Goal: Information Seeking & Learning: Learn about a topic

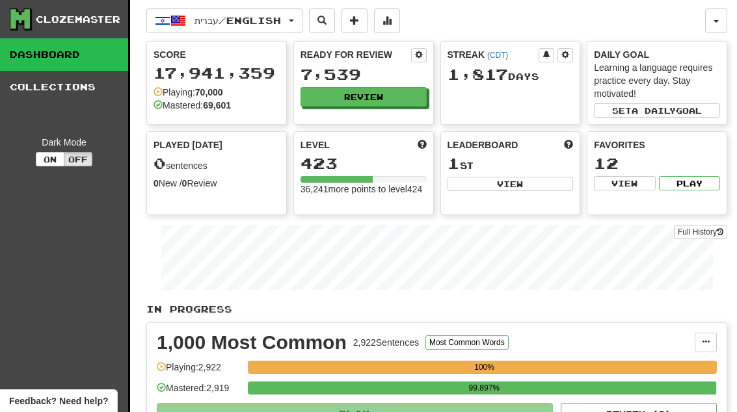
click at [407, 90] on button "Review" at bounding box center [363, 97] width 126 height 20
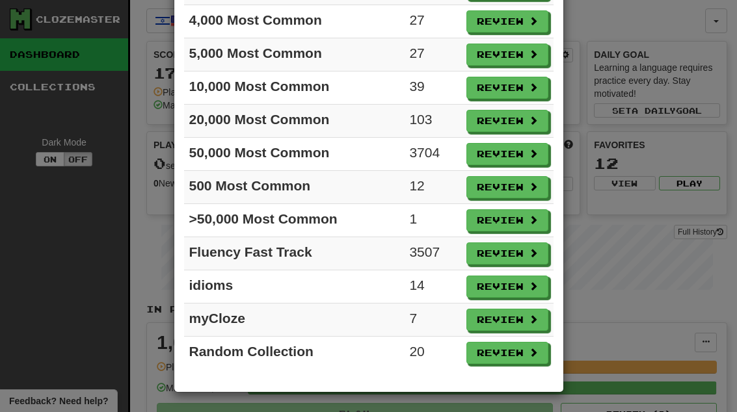
scroll to position [212, 0]
click at [523, 215] on button "Review" at bounding box center [507, 220] width 82 height 22
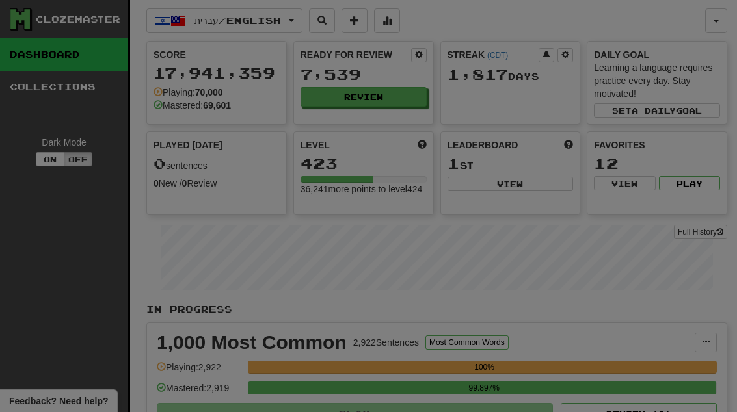
select select "**"
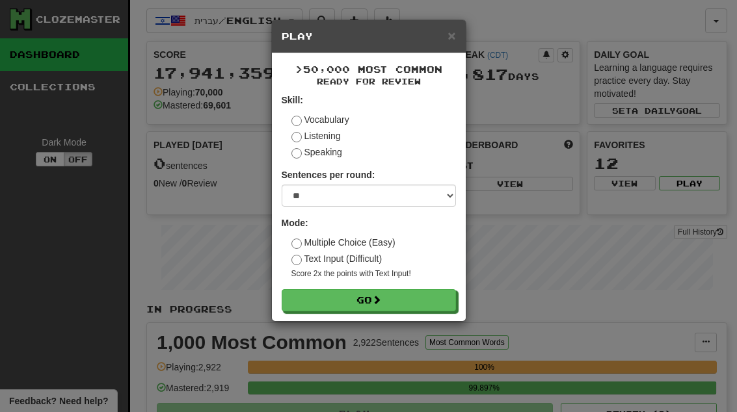
click at [436, 297] on button "Go" at bounding box center [369, 300] width 174 height 22
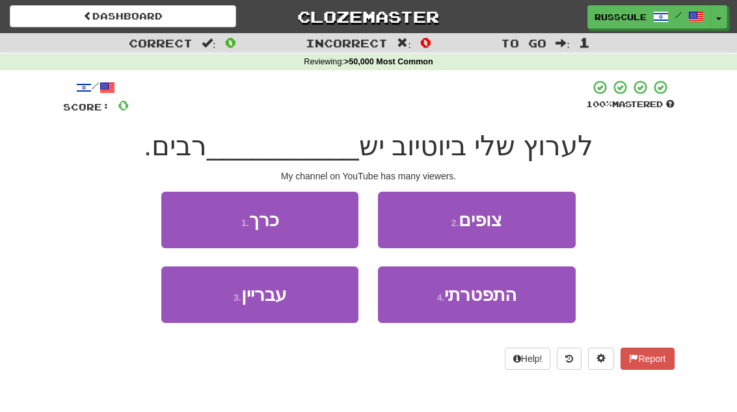
click at [553, 218] on button "2 . צופים" at bounding box center [476, 220] width 197 height 57
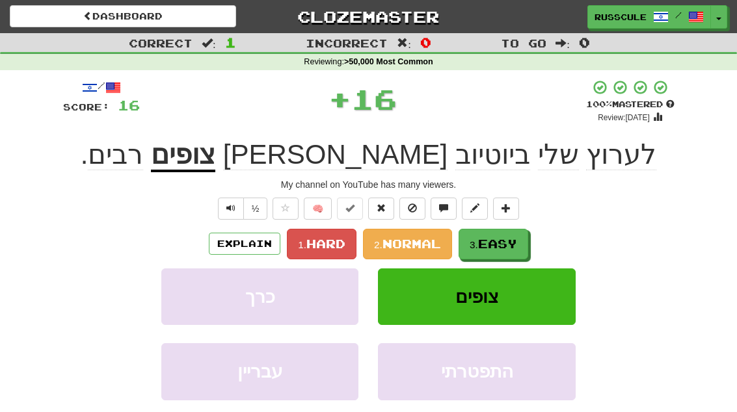
click at [514, 240] on span "Easy" at bounding box center [497, 244] width 39 height 14
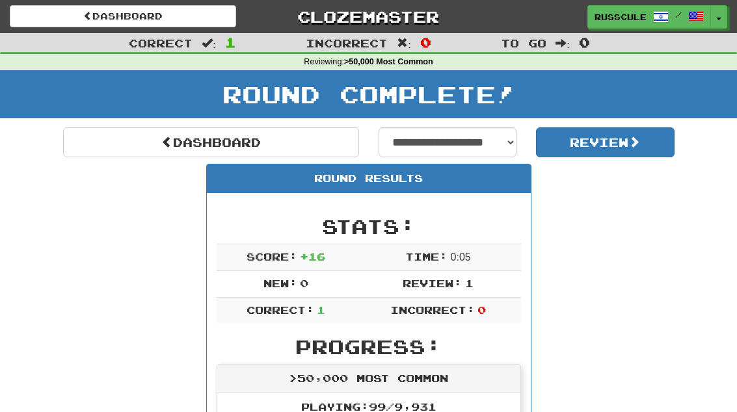
click at [144, 137] on link "Dashboard" at bounding box center [211, 142] width 296 height 30
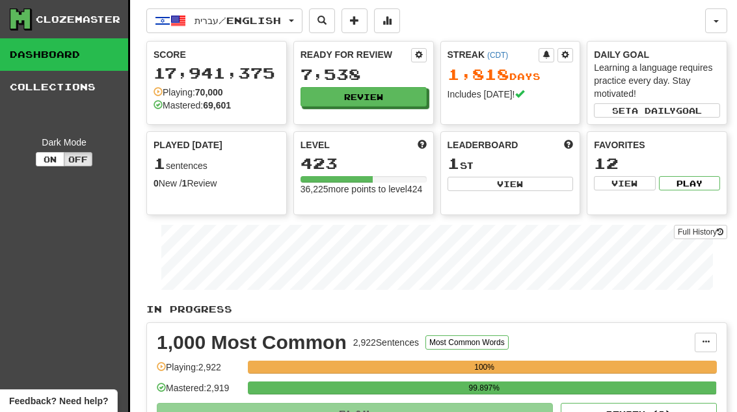
click at [389, 99] on button "Review" at bounding box center [363, 97] width 126 height 20
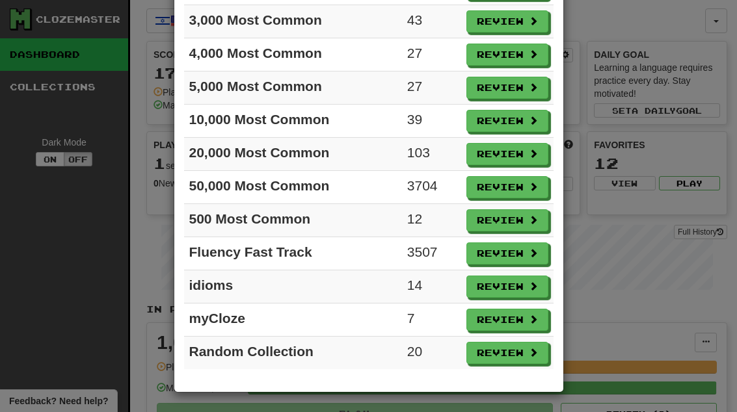
scroll to position [179, 0]
click at [520, 319] on button "Review" at bounding box center [507, 320] width 82 height 22
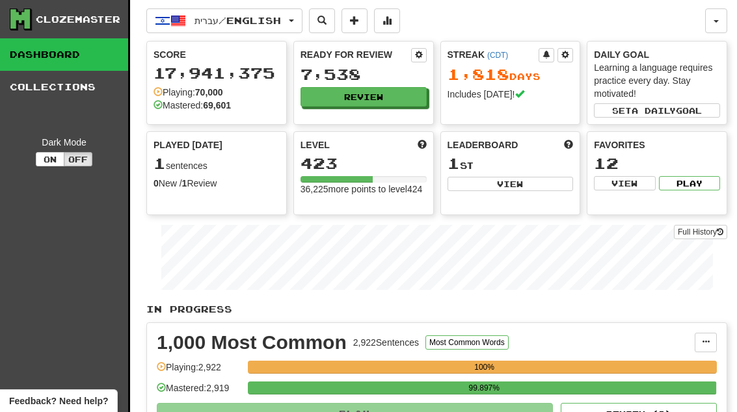
select select "**"
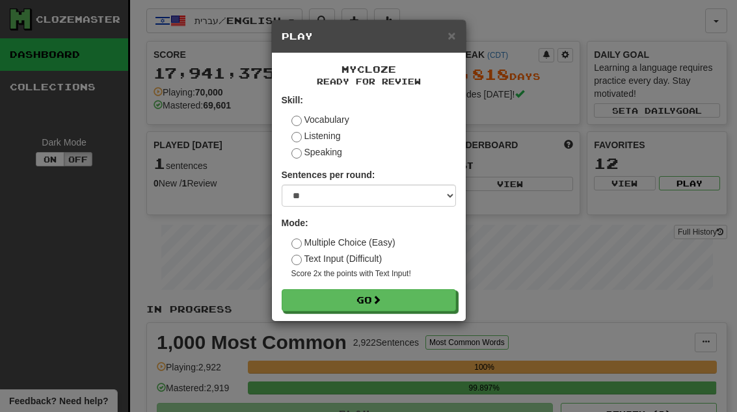
click at [447, 292] on button "Go" at bounding box center [369, 300] width 174 height 22
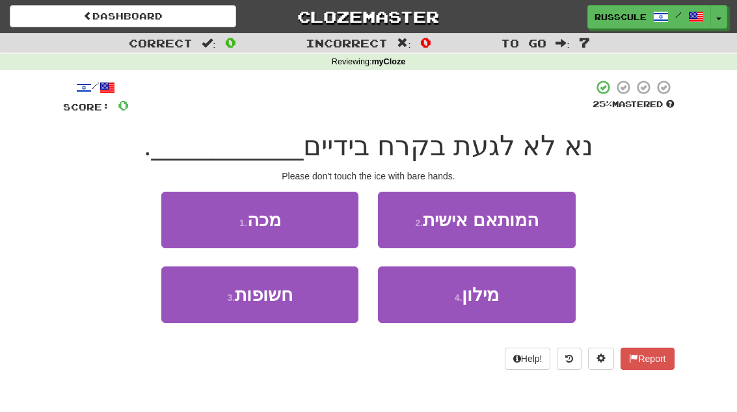
click at [283, 304] on span "חשופות" at bounding box center [264, 295] width 58 height 20
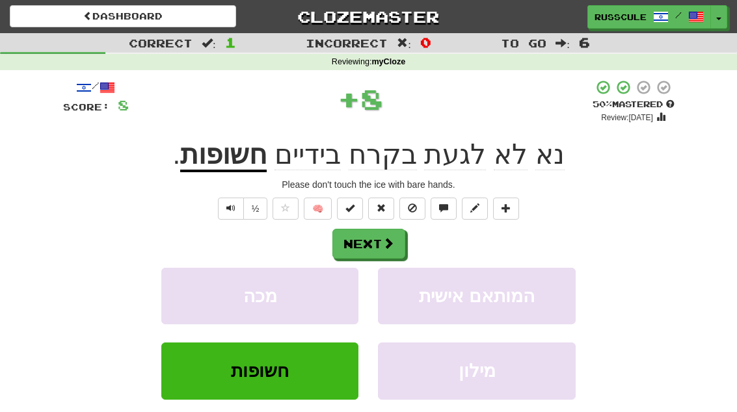
click at [362, 233] on button "Next" at bounding box center [368, 244] width 73 height 30
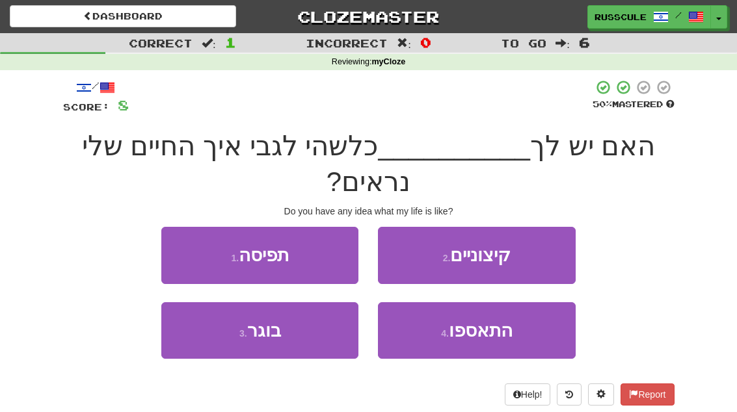
click at [295, 251] on button "1 . תפיסה" at bounding box center [259, 255] width 197 height 57
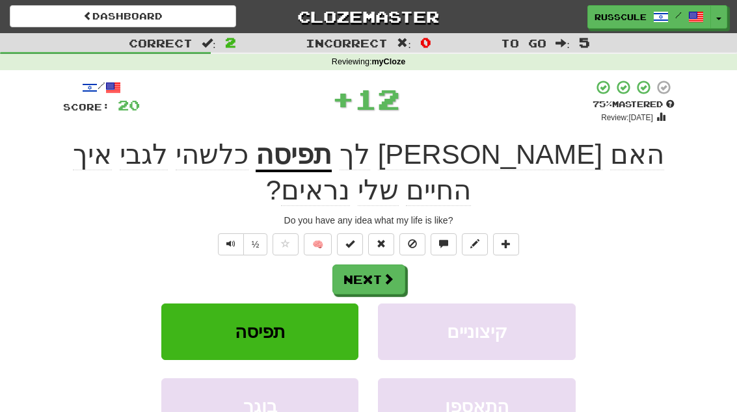
click at [369, 265] on button "Next" at bounding box center [368, 280] width 73 height 30
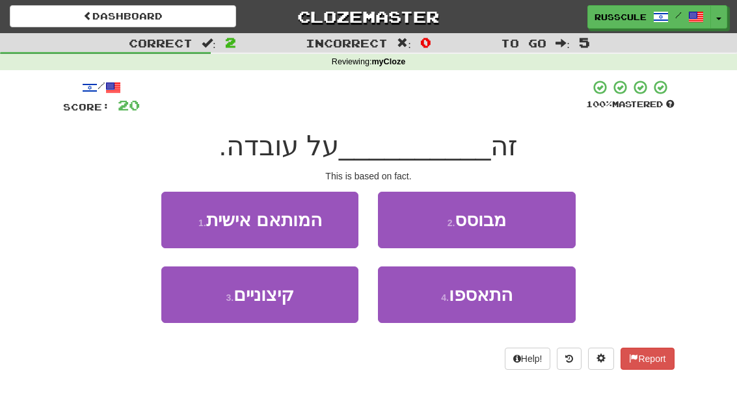
click at [428, 218] on button "2 . מבוסס" at bounding box center [476, 220] width 197 height 57
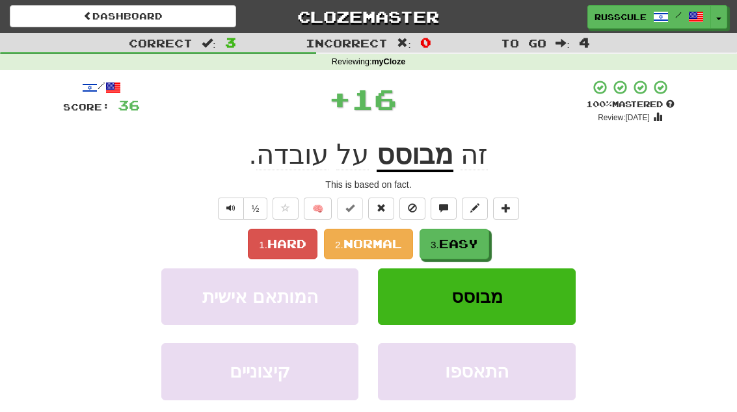
click at [439, 241] on small "3." at bounding box center [434, 244] width 8 height 11
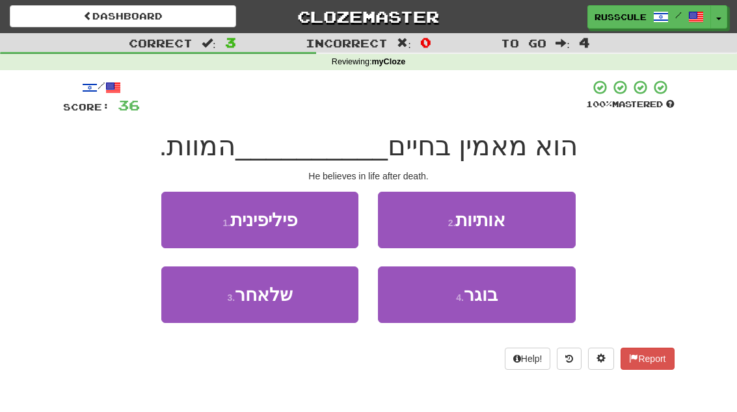
click at [198, 301] on button "3 . שלאחר" at bounding box center [259, 295] width 197 height 57
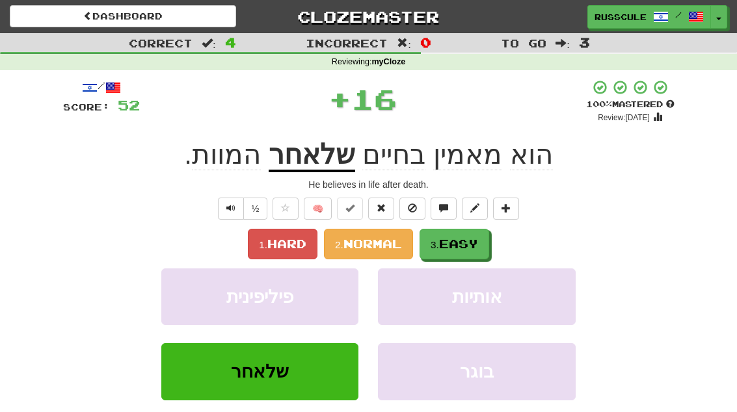
click at [484, 235] on button "3. Easy" at bounding box center [454, 244] width 70 height 31
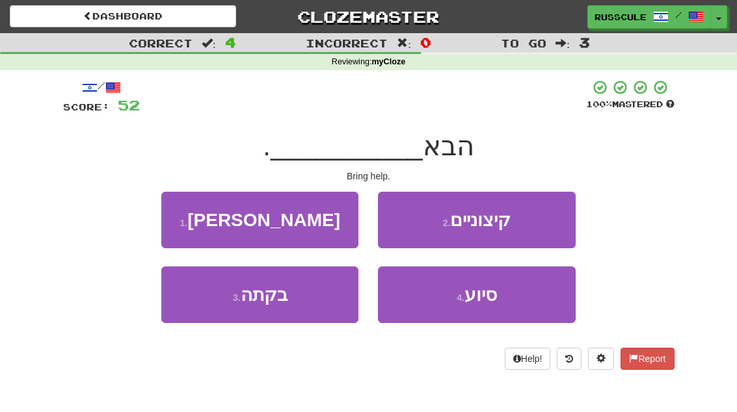
click at [528, 292] on button "4 . סיוע" at bounding box center [476, 295] width 197 height 57
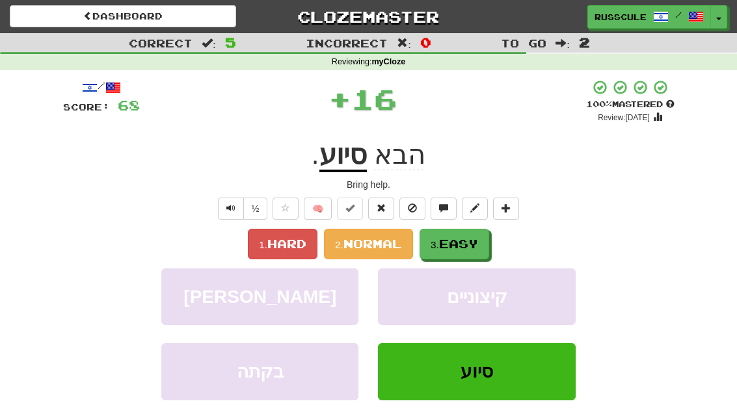
click at [509, 239] on div "1. Hard 2. Normal 3. Easy" at bounding box center [368, 244] width 611 height 31
click at [488, 235] on button "3. Easy" at bounding box center [454, 244] width 70 height 31
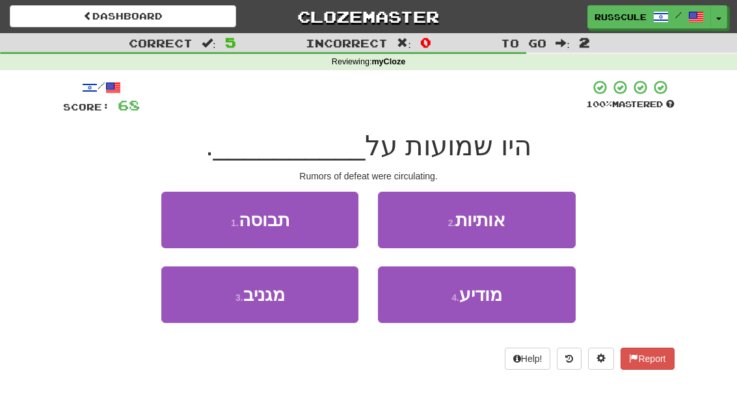
click at [165, 205] on button "1 . תבוסה" at bounding box center [259, 220] width 197 height 57
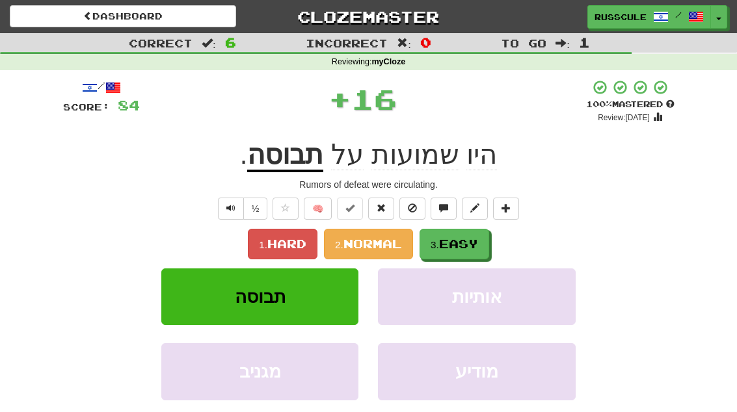
click at [488, 231] on button "3. Easy" at bounding box center [454, 244] width 70 height 31
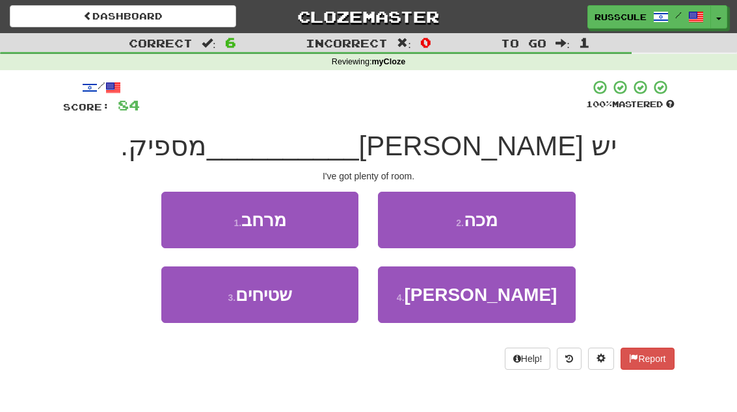
click at [174, 216] on button "1 . מרחב" at bounding box center [259, 220] width 197 height 57
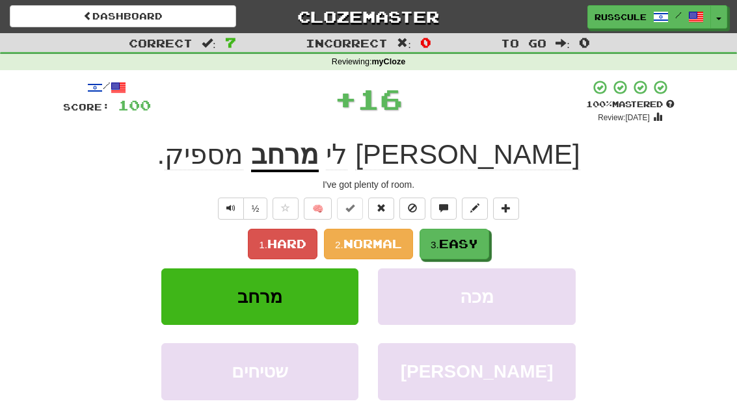
click at [475, 239] on span "Easy" at bounding box center [458, 244] width 39 height 14
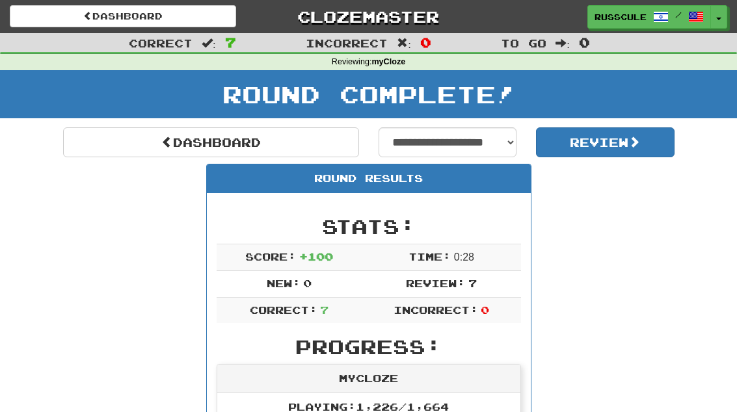
click at [114, 146] on link "Dashboard" at bounding box center [211, 142] width 296 height 30
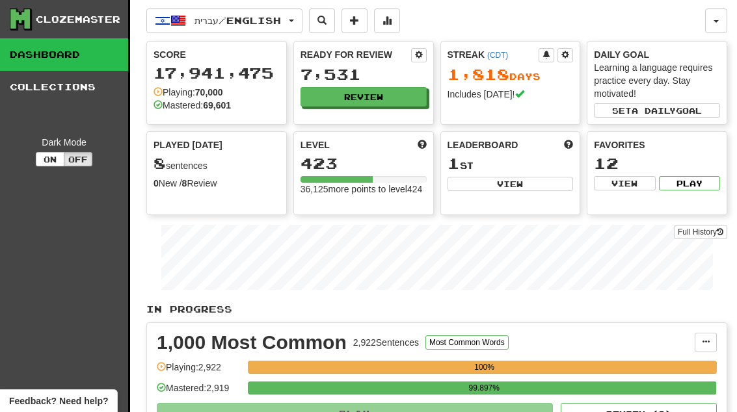
click at [407, 88] on button "Review" at bounding box center [363, 97] width 126 height 20
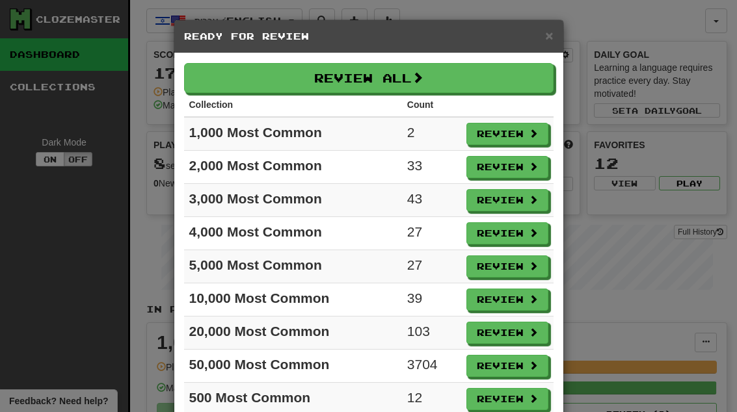
click at [522, 130] on button "Review" at bounding box center [507, 134] width 82 height 22
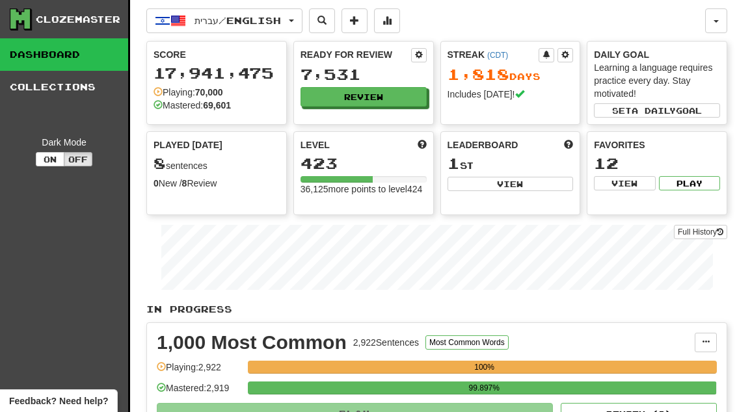
select select "**"
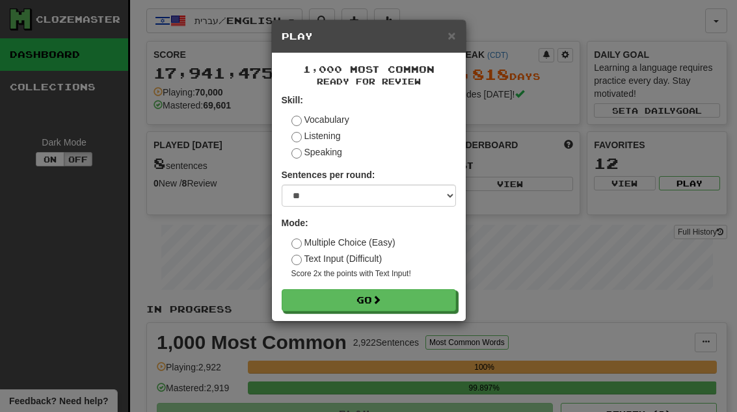
click at [423, 294] on button "Go" at bounding box center [369, 300] width 174 height 22
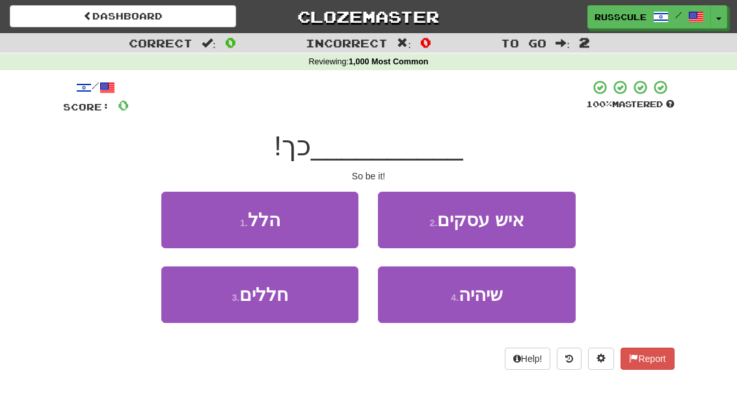
click at [499, 299] on span "שיהיה" at bounding box center [480, 295] width 44 height 20
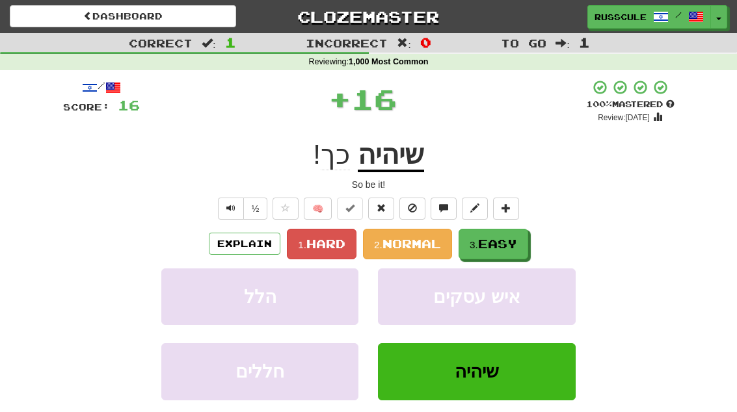
click at [503, 243] on span "Easy" at bounding box center [497, 244] width 39 height 14
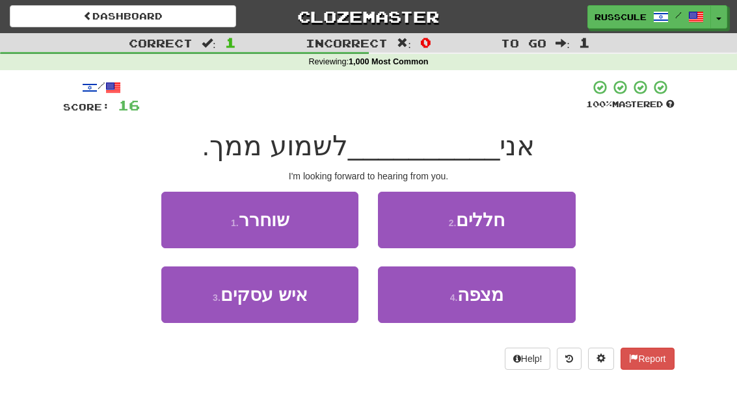
click at [495, 302] on span "מצפה" at bounding box center [480, 295] width 46 height 20
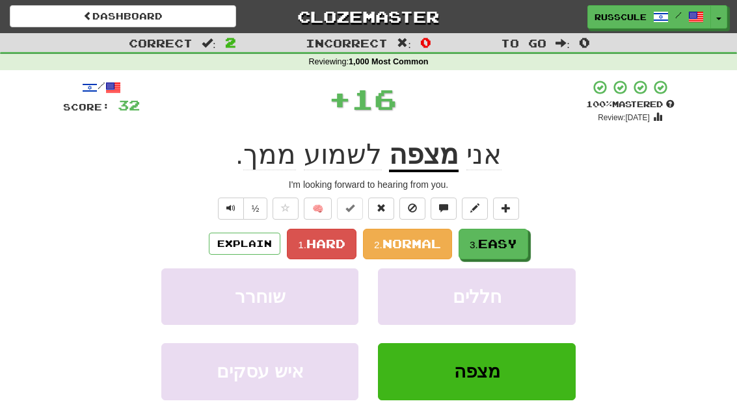
click at [506, 241] on span "Easy" at bounding box center [497, 244] width 39 height 14
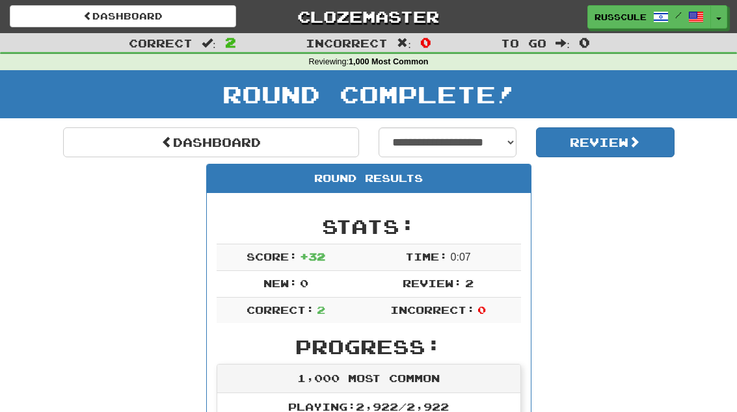
click at [103, 137] on link "Dashboard" at bounding box center [211, 142] width 296 height 30
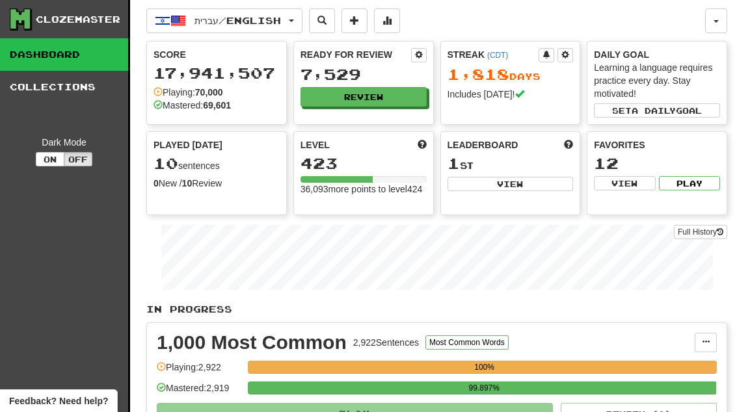
click at [408, 101] on button "Review" at bounding box center [363, 97] width 126 height 20
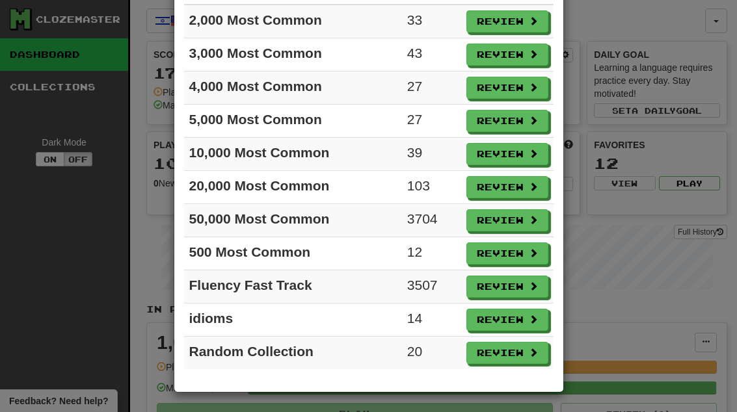
scroll to position [112, 0]
click at [529, 316] on span at bounding box center [533, 319] width 9 height 9
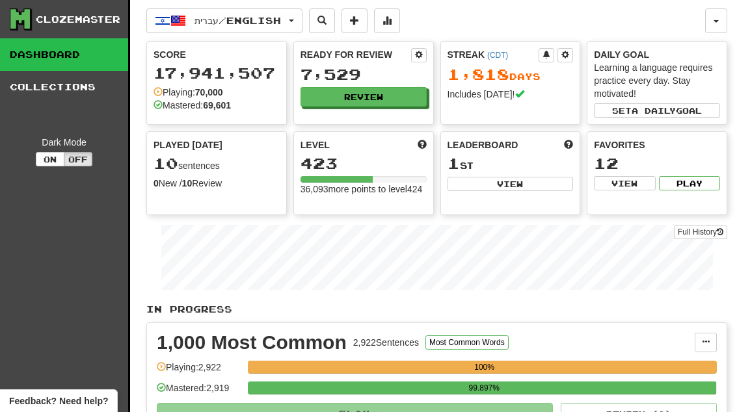
select select "**"
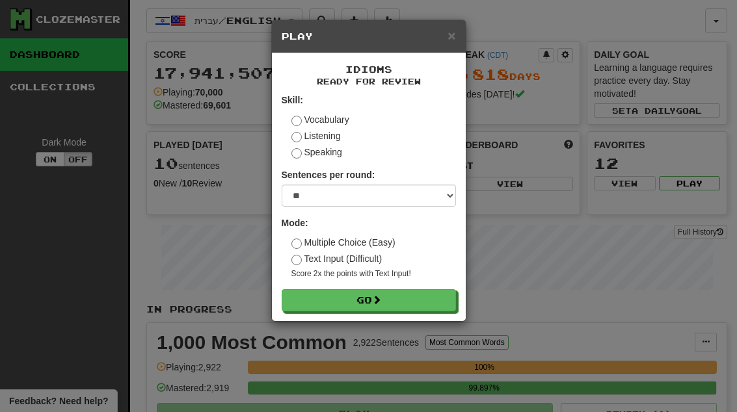
click at [436, 299] on button "Go" at bounding box center [369, 300] width 174 height 22
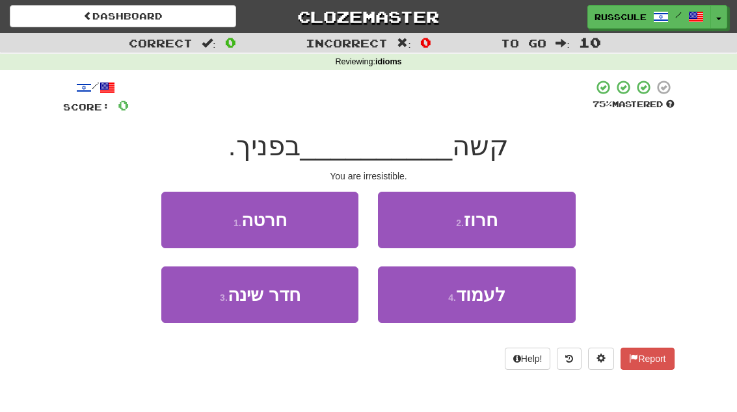
click at [497, 300] on span "לעמוד" at bounding box center [480, 295] width 49 height 20
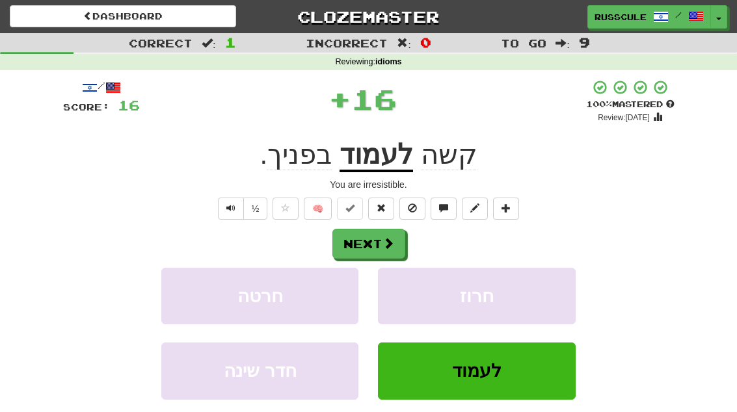
click at [386, 245] on span at bounding box center [388, 243] width 12 height 12
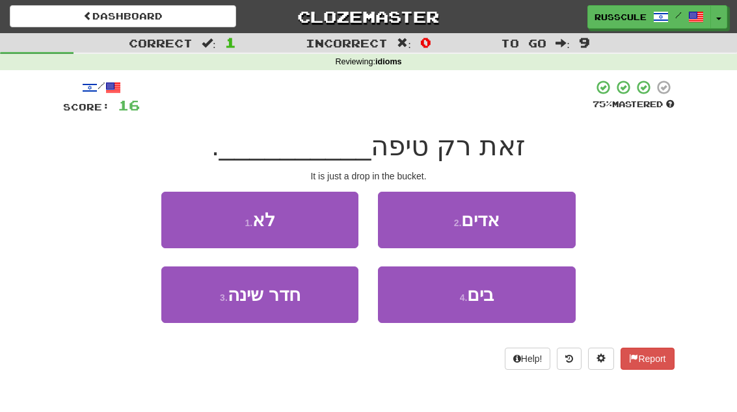
click at [492, 301] on span "בים" at bounding box center [480, 295] width 27 height 20
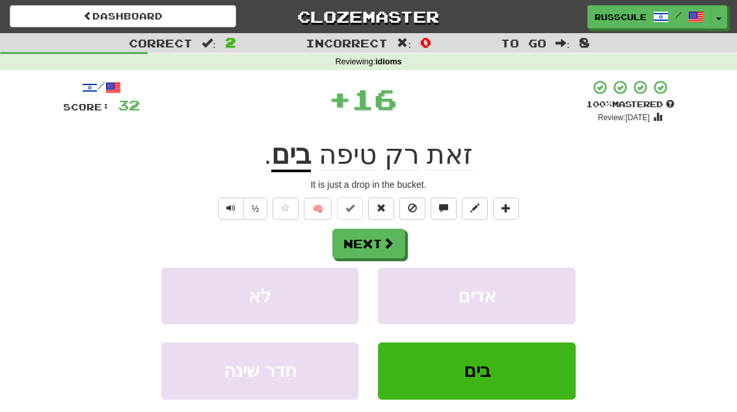
click at [392, 243] on span at bounding box center [388, 243] width 12 height 12
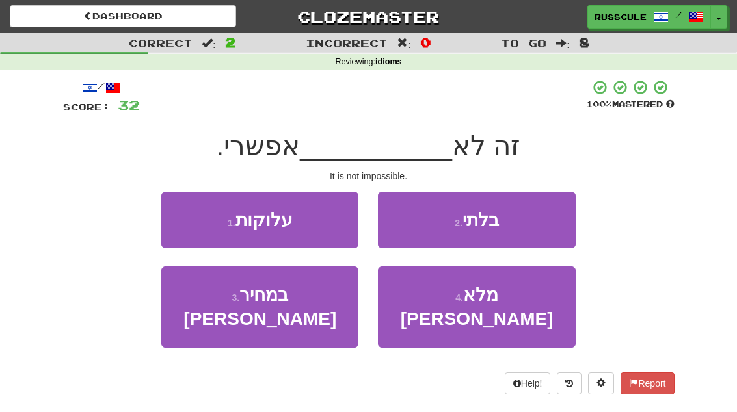
click at [524, 224] on button "2 . בלתי" at bounding box center [476, 220] width 197 height 57
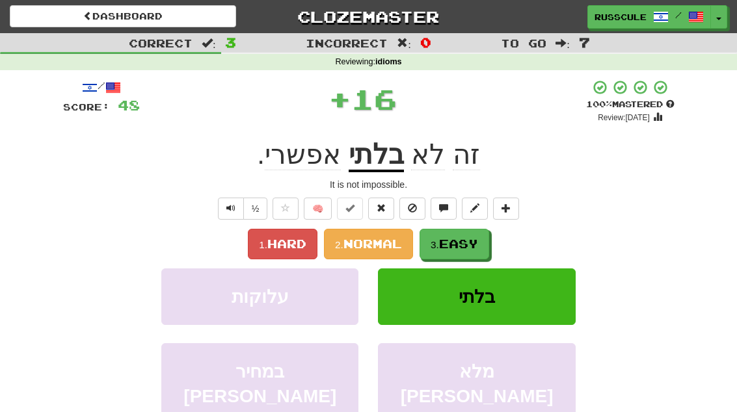
click at [469, 243] on span "Easy" at bounding box center [458, 244] width 39 height 14
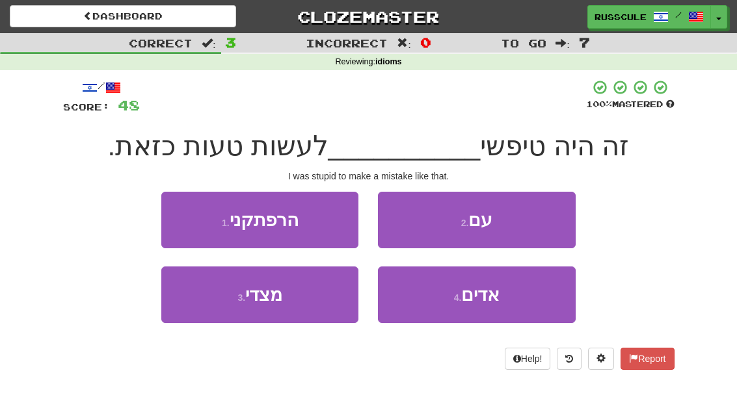
click at [187, 313] on button "3 . מצדי" at bounding box center [259, 295] width 197 height 57
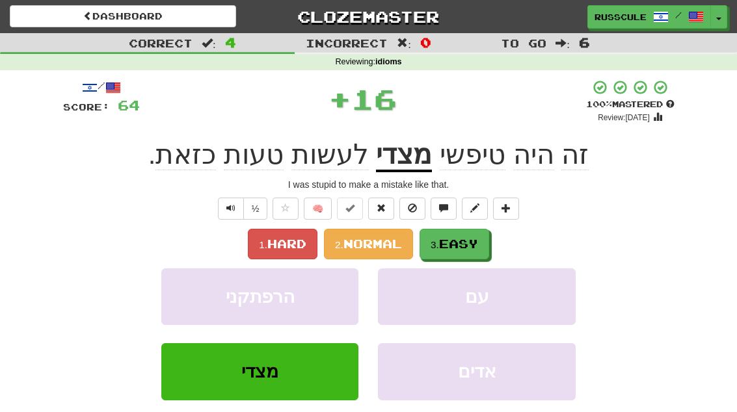
click at [477, 243] on span "Easy" at bounding box center [458, 244] width 39 height 14
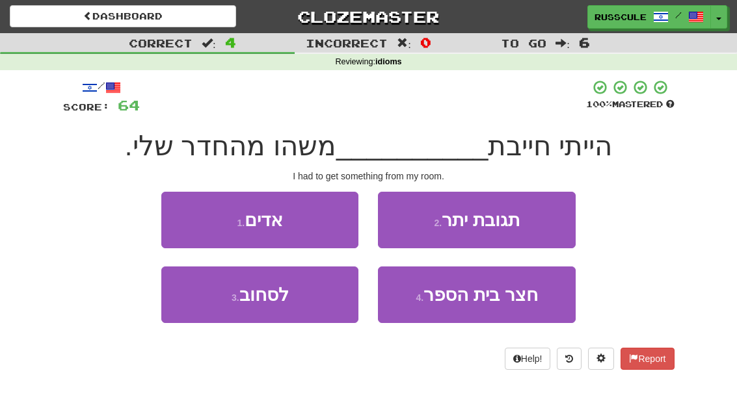
click at [189, 308] on button "3 . לסחוב" at bounding box center [259, 295] width 197 height 57
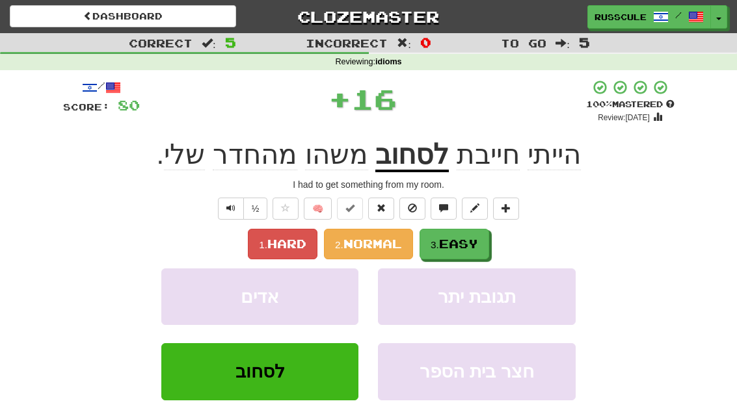
click at [487, 248] on button "3. Easy" at bounding box center [454, 244] width 70 height 31
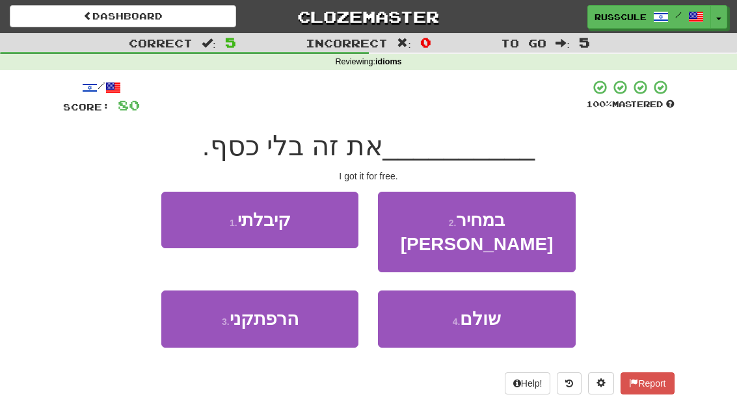
click at [176, 210] on button "1 . קיבלתי" at bounding box center [259, 220] width 197 height 57
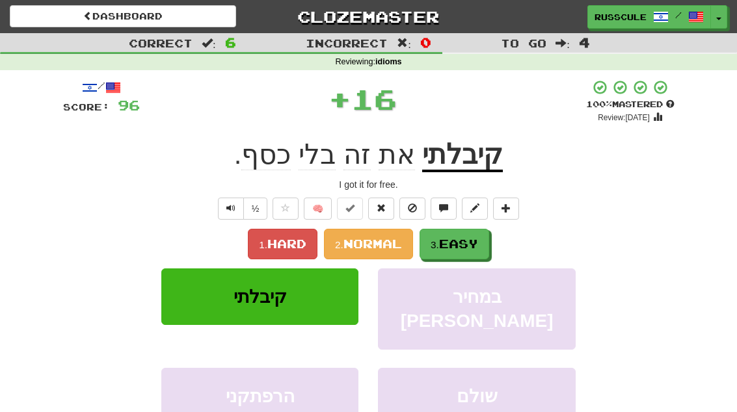
click at [479, 250] on button "3. Easy" at bounding box center [454, 244] width 70 height 31
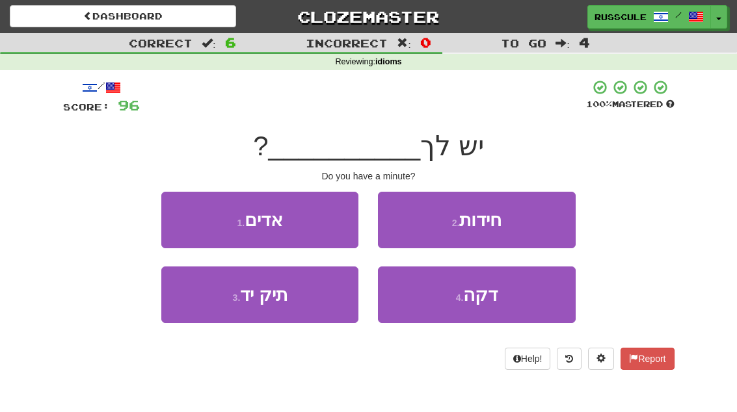
click at [482, 297] on span "דקה" at bounding box center [480, 295] width 34 height 20
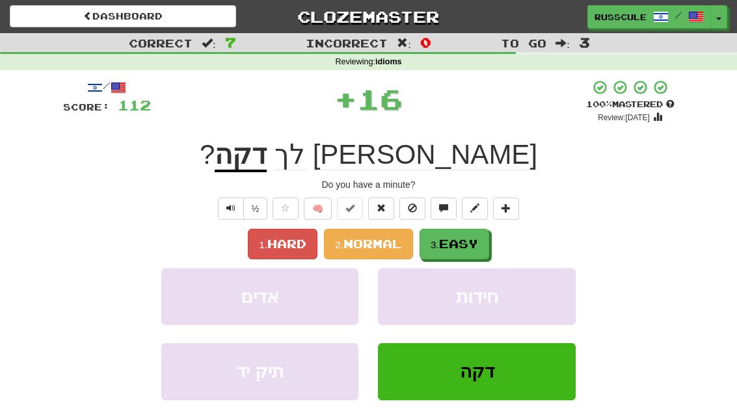
click at [486, 243] on button "3. Easy" at bounding box center [454, 244] width 70 height 31
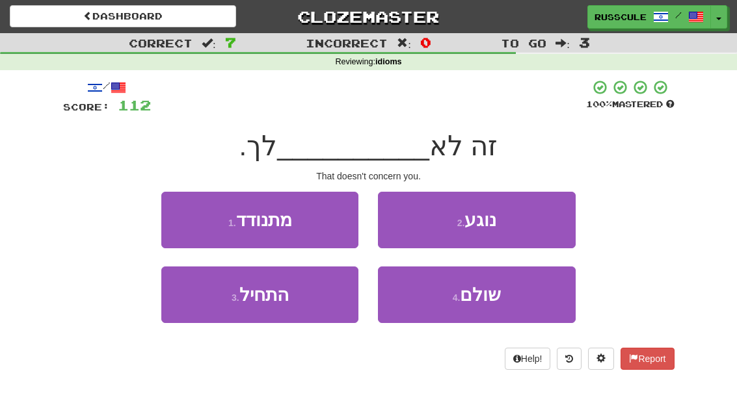
click at [525, 225] on button "2 . נוגע" at bounding box center [476, 220] width 197 height 57
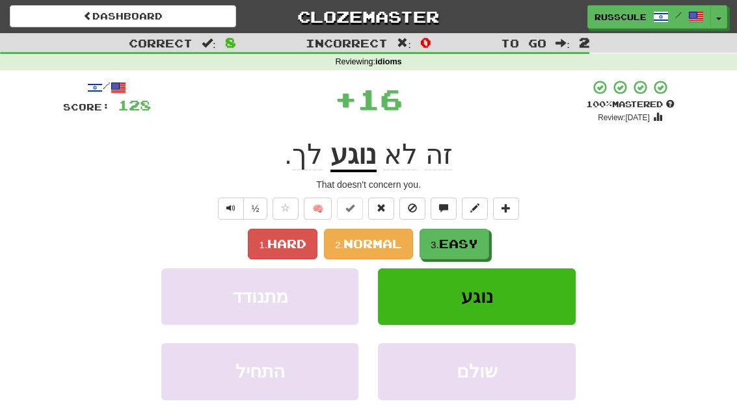
click at [489, 242] on button "3. Easy" at bounding box center [454, 244] width 70 height 31
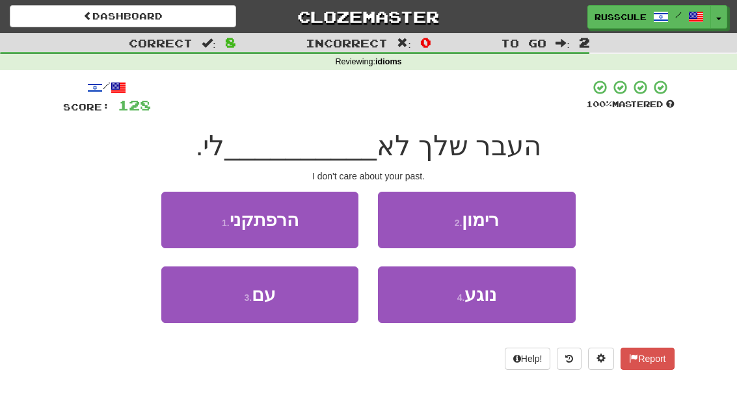
click at [482, 297] on span "נוגע" at bounding box center [480, 295] width 32 height 20
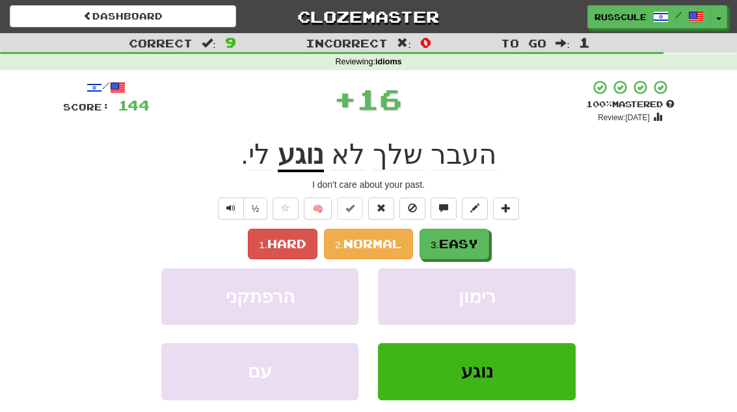
click at [489, 243] on button "3. Easy" at bounding box center [454, 244] width 70 height 31
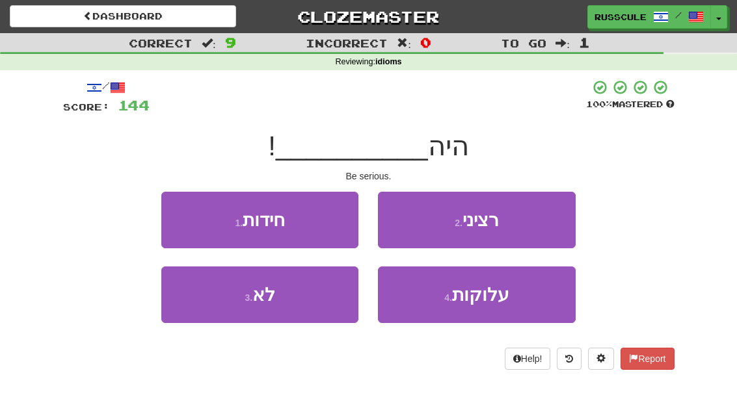
click at [531, 225] on button "2 . רציני" at bounding box center [476, 220] width 197 height 57
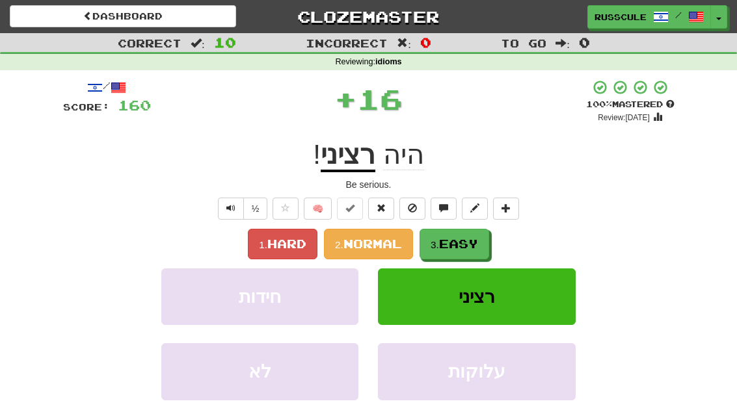
click at [488, 243] on button "3. Easy" at bounding box center [454, 244] width 70 height 31
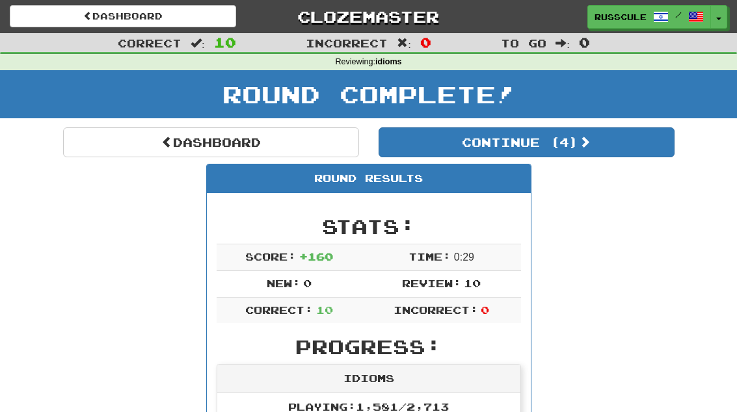
click at [613, 145] on button "Continue ( 4 )" at bounding box center [526, 142] width 296 height 30
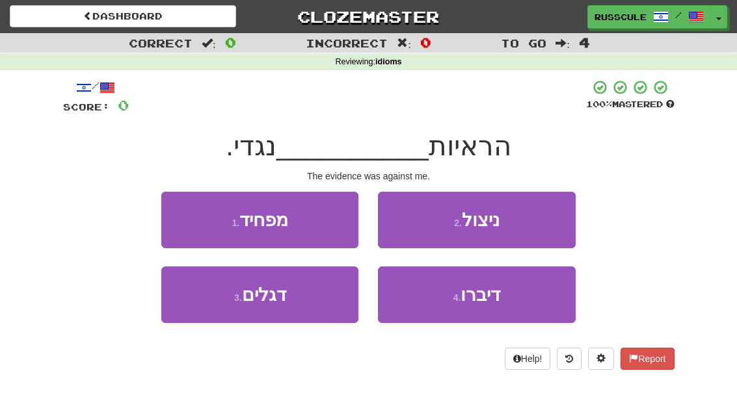
click at [510, 293] on button "4 . דיברו" at bounding box center [476, 295] width 197 height 57
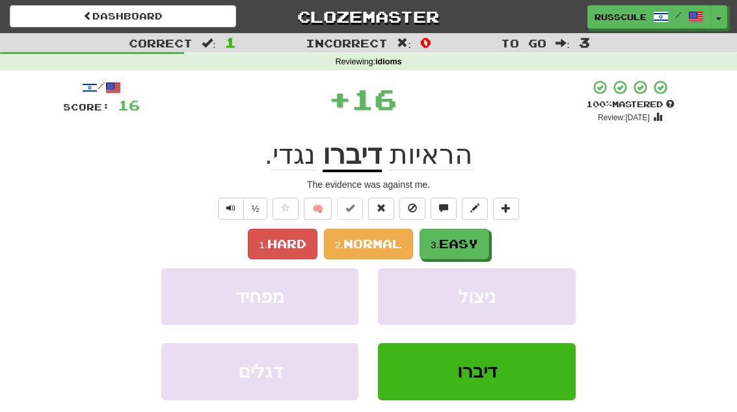
click at [489, 235] on button "3. Easy" at bounding box center [454, 244] width 70 height 31
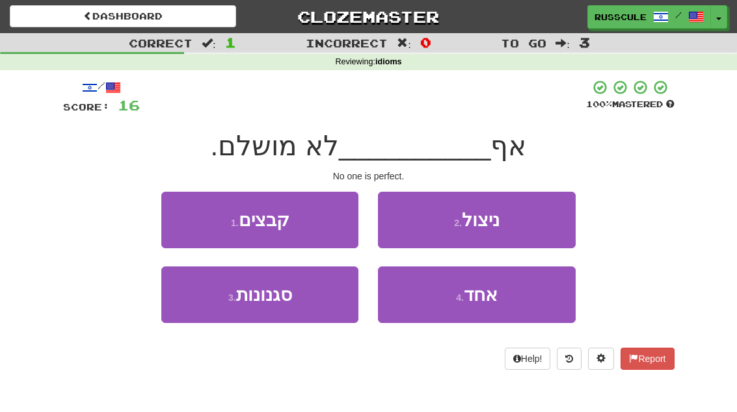
click at [490, 304] on button "4 . אחד" at bounding box center [476, 295] width 197 height 57
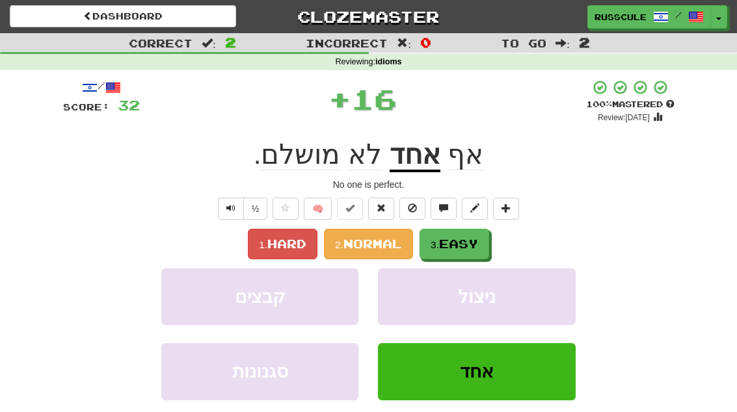
click at [489, 239] on button "3. Easy" at bounding box center [454, 244] width 70 height 31
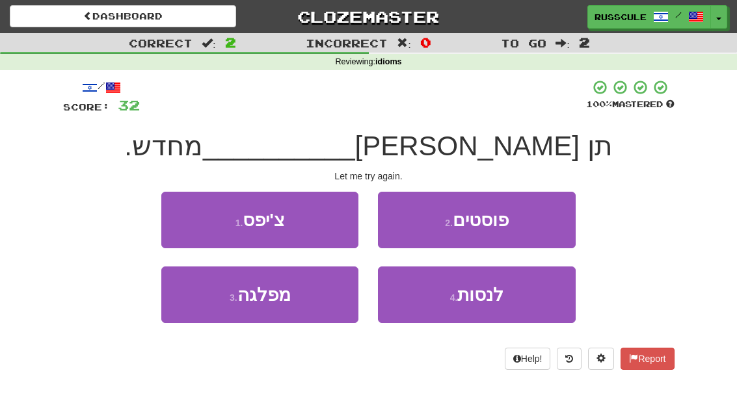
click at [481, 301] on span "לנסות" at bounding box center [480, 295] width 46 height 20
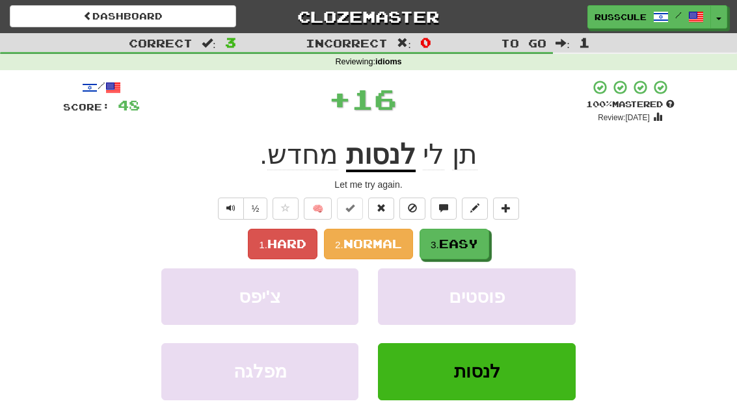
click at [489, 237] on button "3. Easy" at bounding box center [454, 244] width 70 height 31
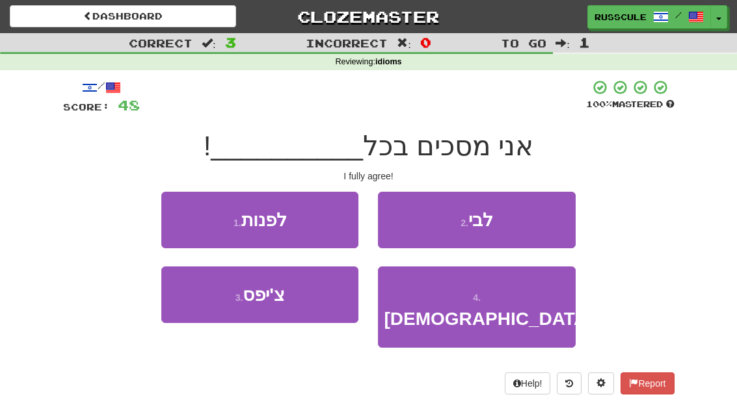
click at [533, 218] on button "2 . לבי" at bounding box center [476, 220] width 197 height 57
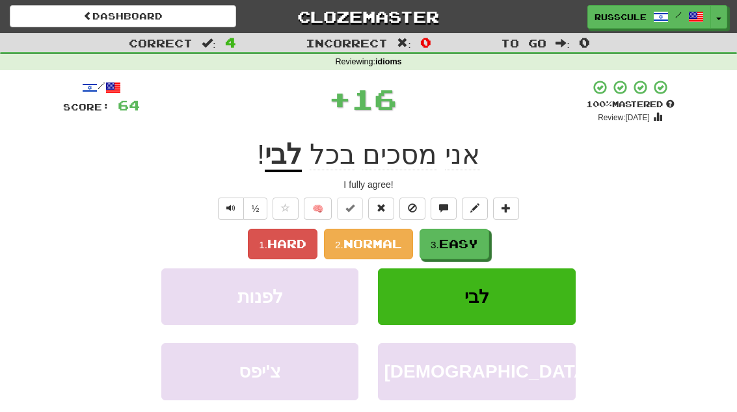
click at [489, 239] on button "3. Easy" at bounding box center [454, 244] width 70 height 31
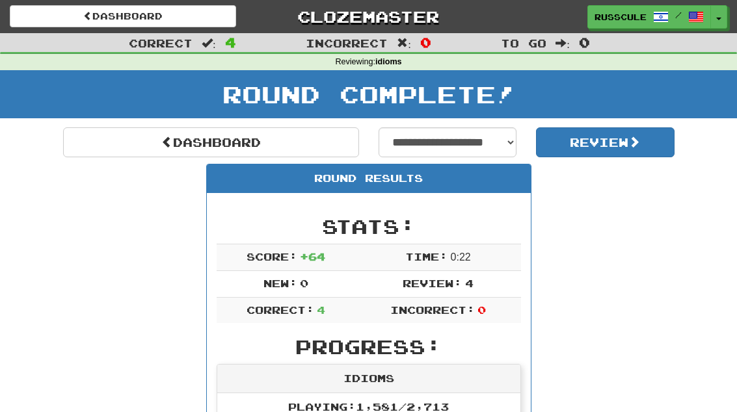
click at [117, 142] on link "Dashboard" at bounding box center [211, 142] width 296 height 30
